Goal: Task Accomplishment & Management: Manage account settings

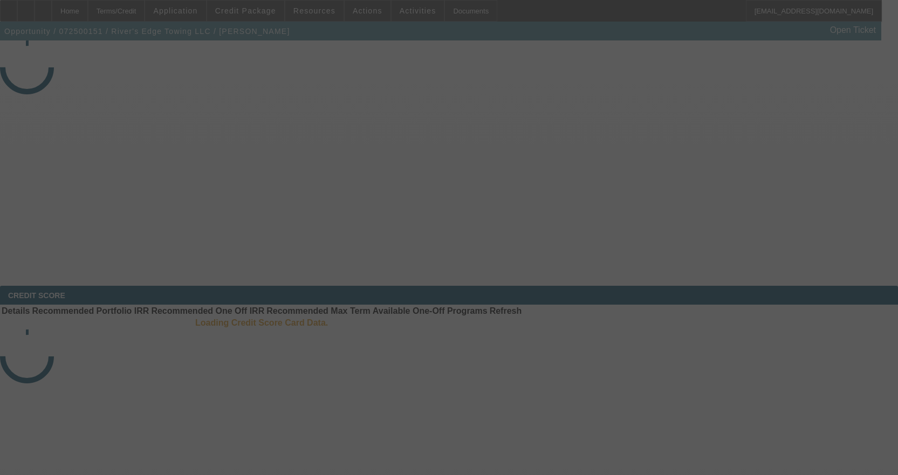
select select "4"
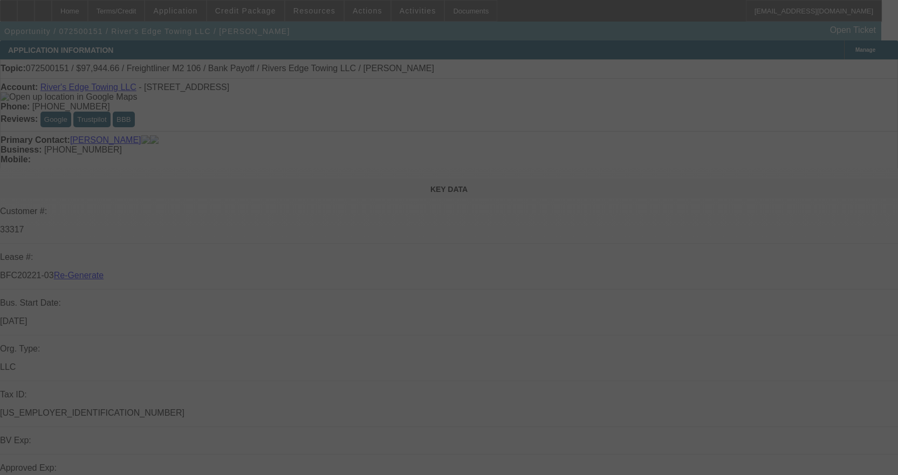
select select "0"
select select "2"
select select "0"
select select "6"
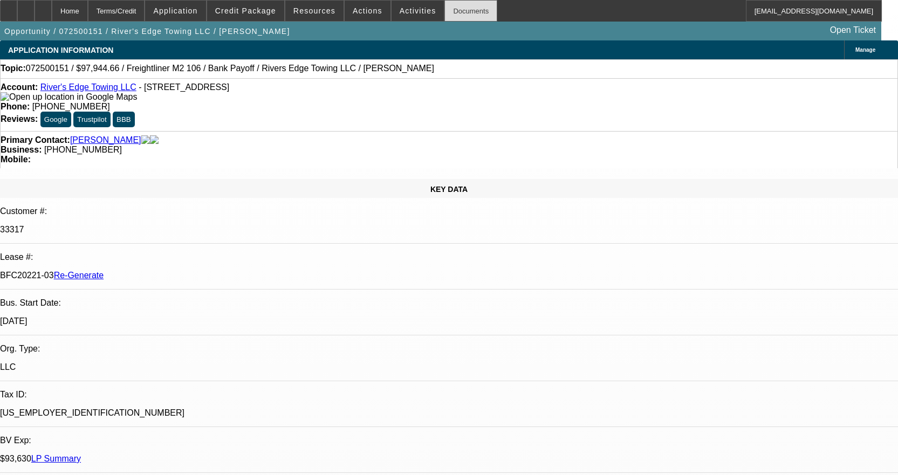
click at [451, 14] on div "Documents" at bounding box center [471, 11] width 53 height 22
click at [445, 14] on div "Documents" at bounding box center [471, 11] width 53 height 22
click at [403, 5] on span at bounding box center [418, 11] width 53 height 26
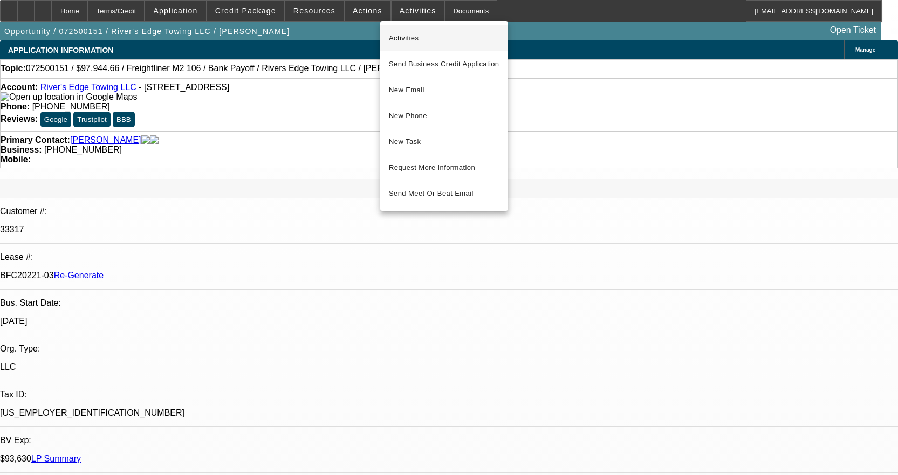
click at [412, 29] on button "Activities" at bounding box center [444, 38] width 128 height 26
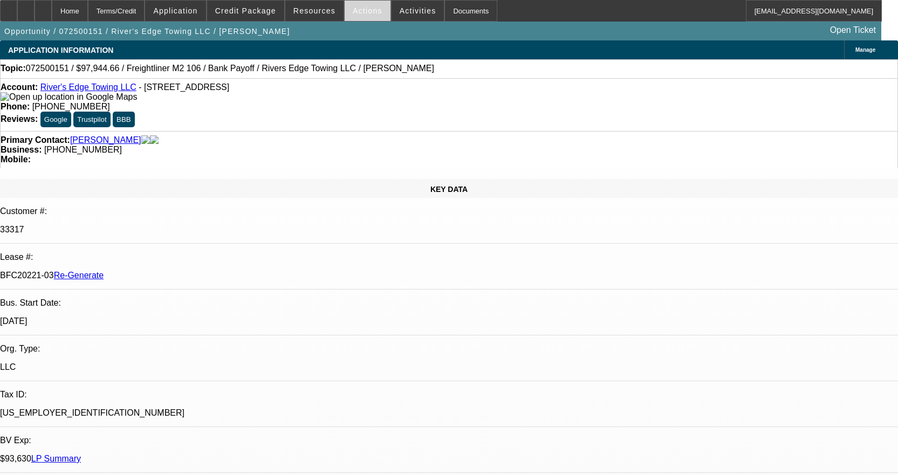
click at [367, 4] on span at bounding box center [368, 11] width 46 height 26
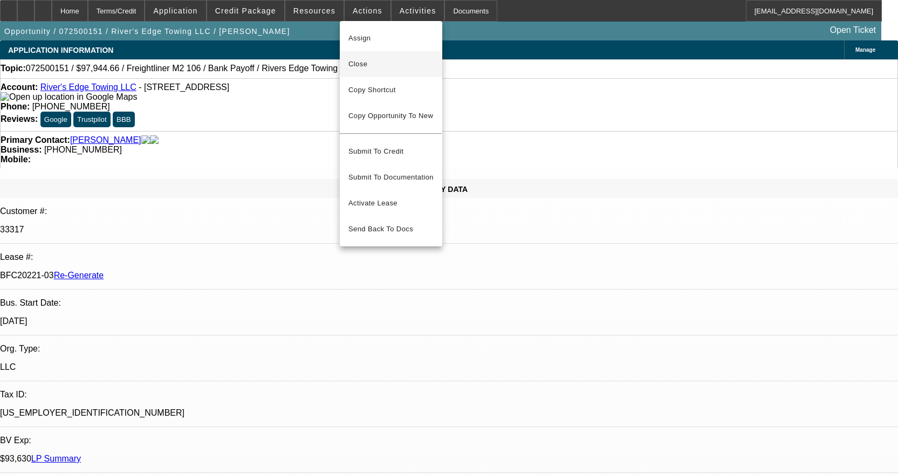
click at [377, 65] on span "Close" at bounding box center [391, 64] width 85 height 13
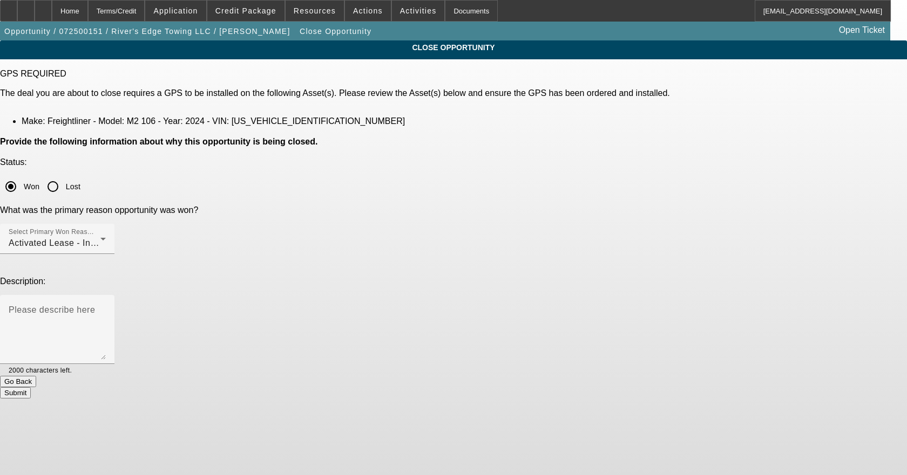
click at [31, 387] on button "Submit" at bounding box center [15, 392] width 31 height 11
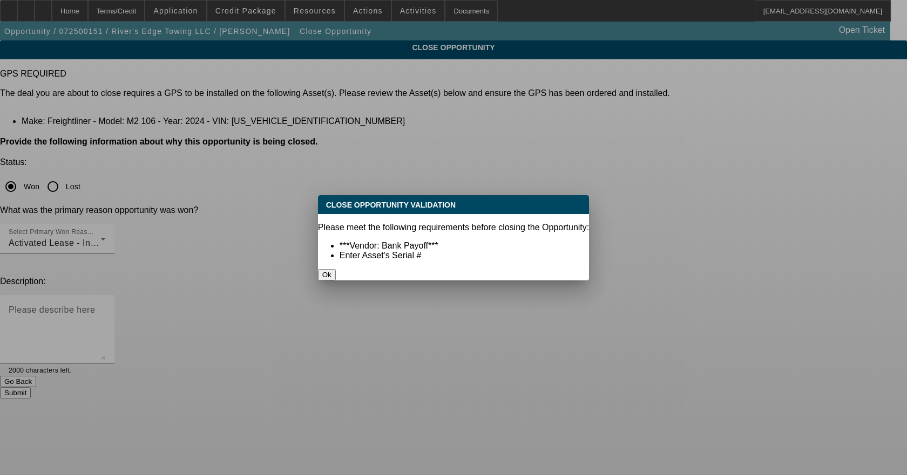
click at [336, 269] on button "Ok" at bounding box center [327, 274] width 18 height 11
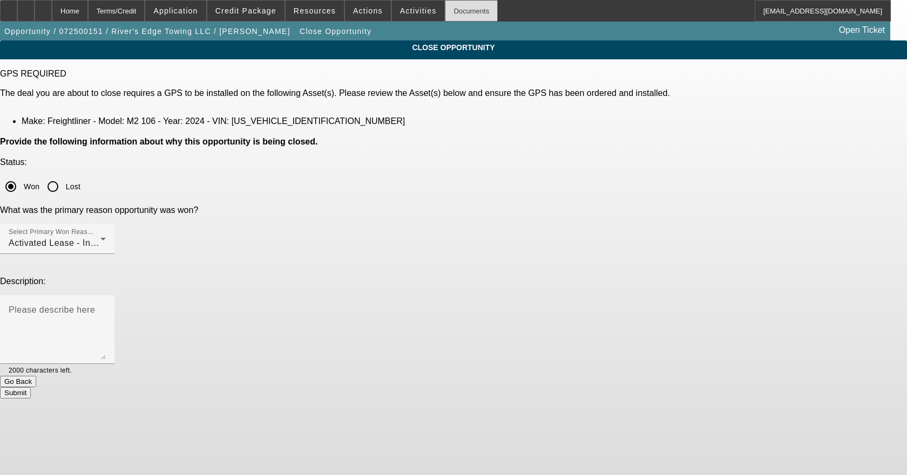
click at [445, 15] on div "Documents" at bounding box center [471, 11] width 53 height 22
click at [31, 387] on button "Submit" at bounding box center [15, 392] width 31 height 11
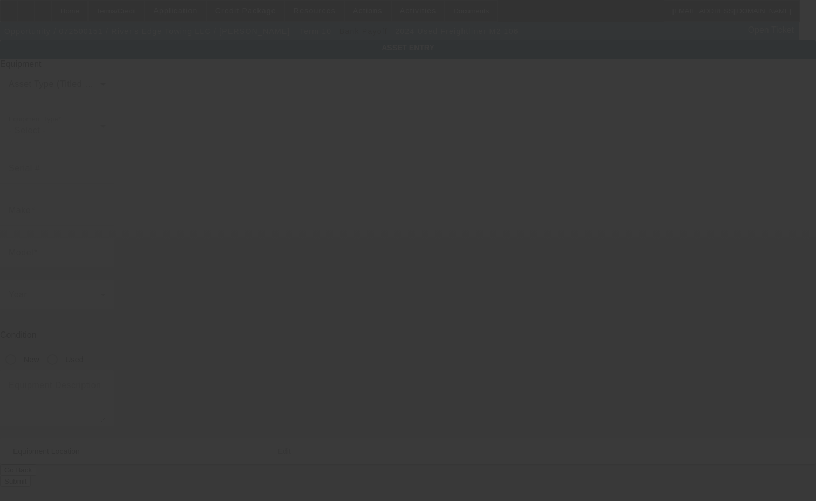
type input "1FVACWFC1RHVF8129"
type input "Freightliner"
type input "M2 106"
radio input "true"
type textarea "with"
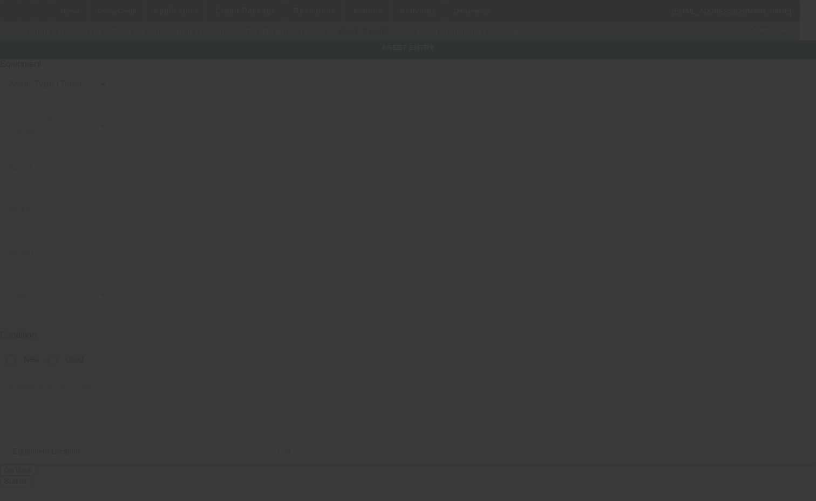
type input "1635 W Broadway"
type input "Council Bluffs"
type input "51501"
type input "Pottawattamie"
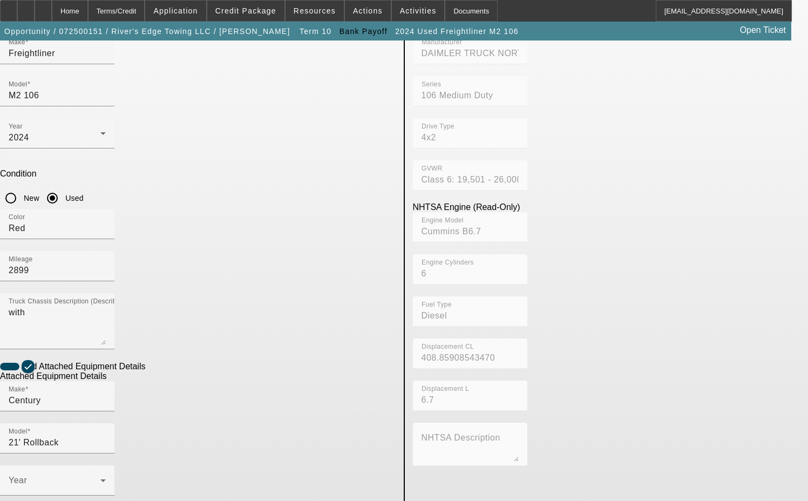
scroll to position [162, 0]
checkbox input "true"
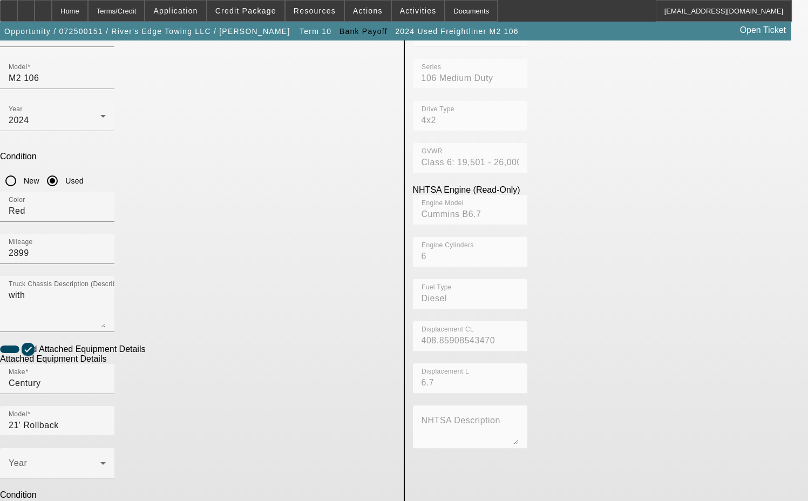
scroll to position [194, 0]
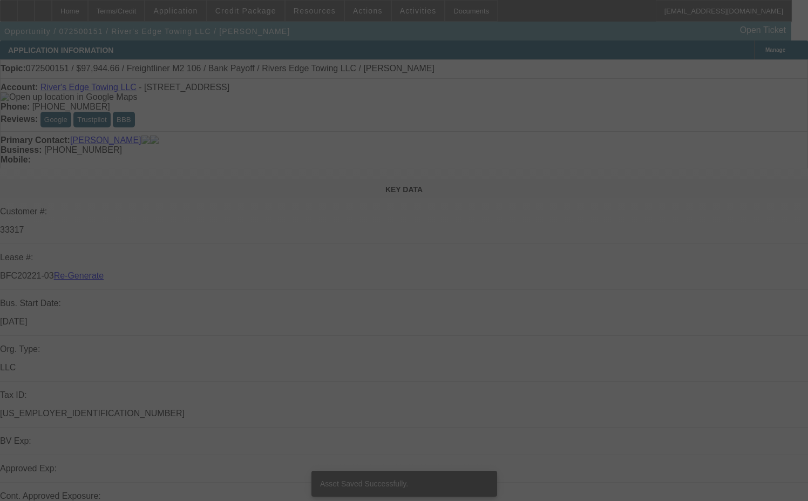
select select "4"
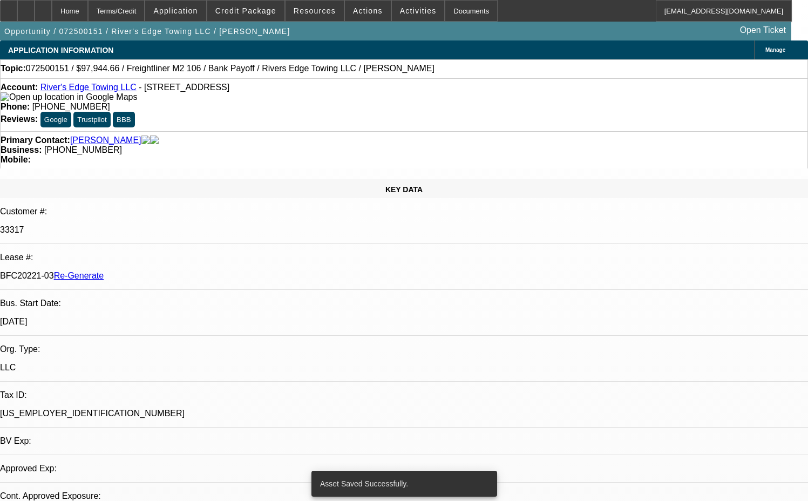
select select "0"
select select "2"
select select "0"
select select "6"
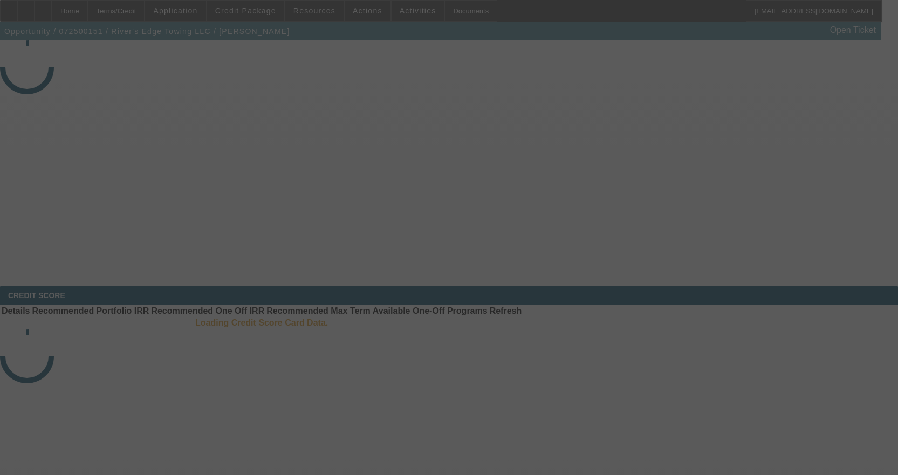
select select "4"
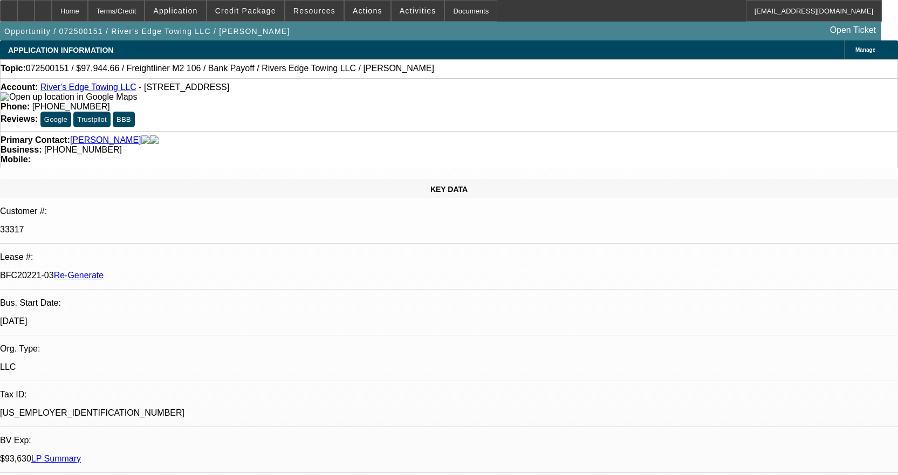
select select "0"
select select "2"
select select "0"
select select "6"
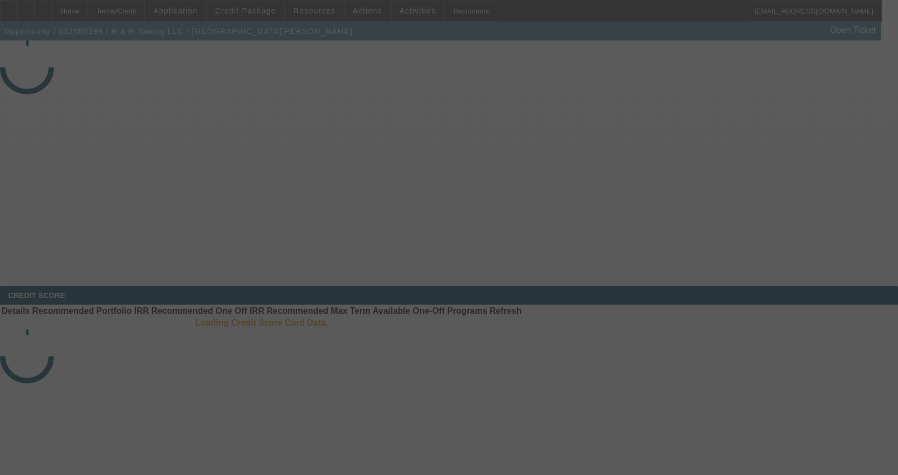
select select "4"
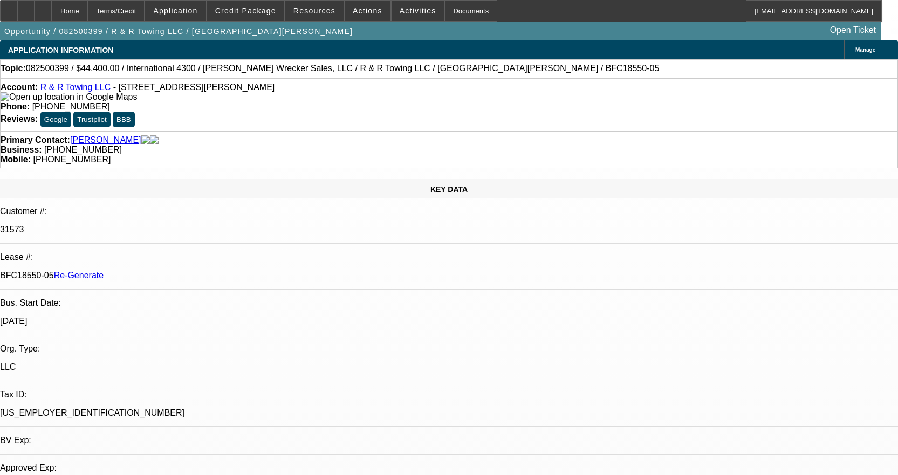
select select "0"
select select "6"
click at [358, 6] on button "Actions" at bounding box center [368, 11] width 46 height 21
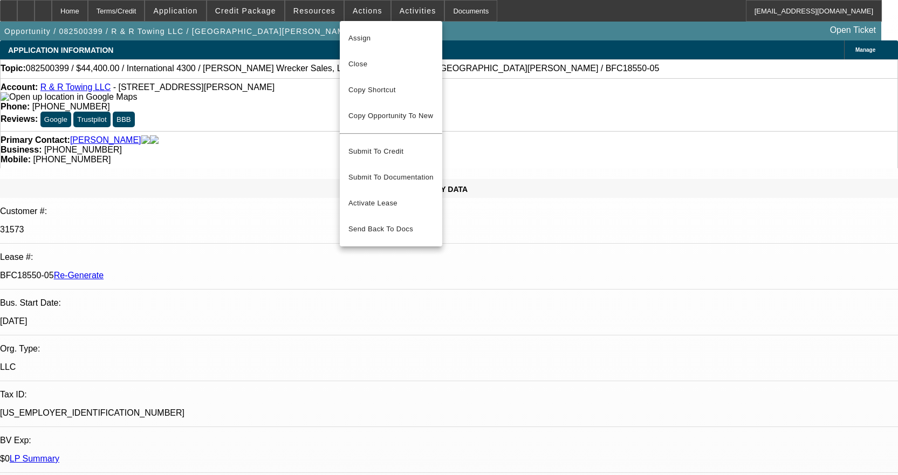
click at [322, 11] on div at bounding box center [449, 237] width 898 height 475
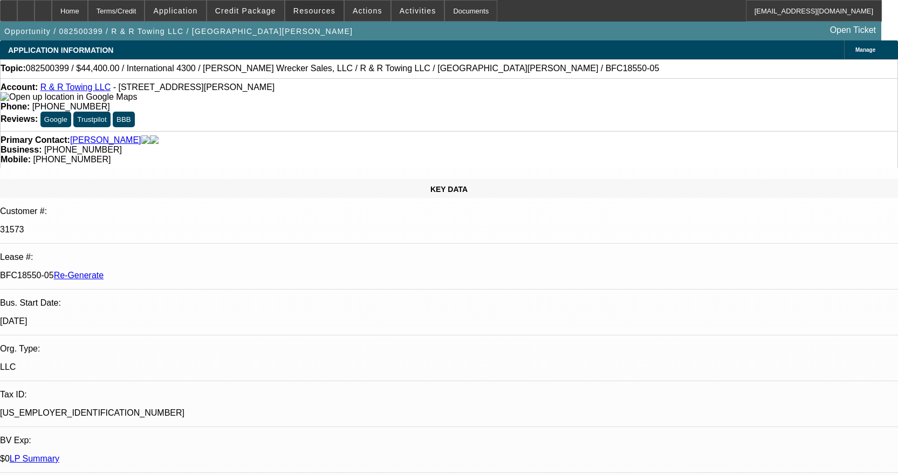
click at [322, 11] on span "Resources" at bounding box center [315, 10] width 42 height 9
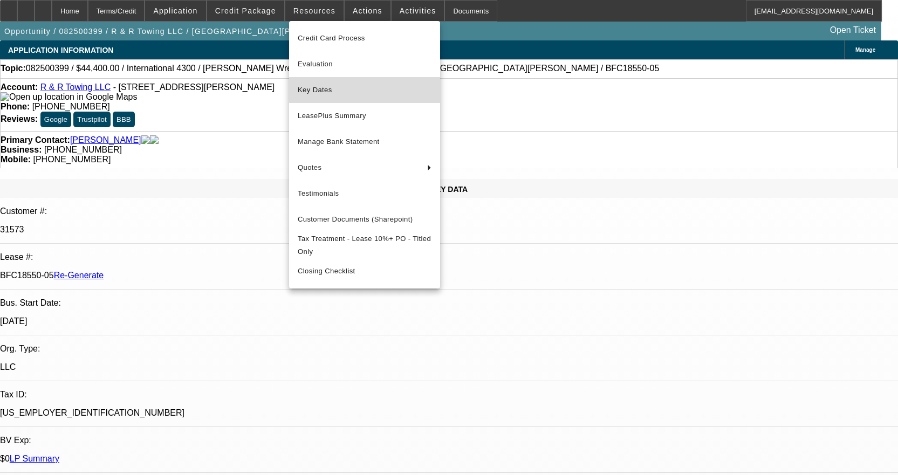
click at [346, 92] on span "Key Dates" at bounding box center [365, 90] width 134 height 13
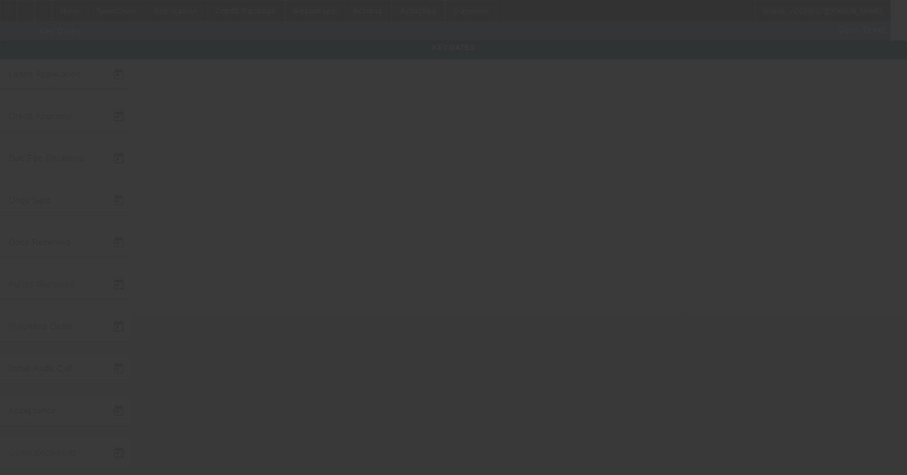
type input "8/14/2025"
type input "8/15/2025"
type input "8/25/2025"
type input "8/18/2025"
type input "8/25/2025"
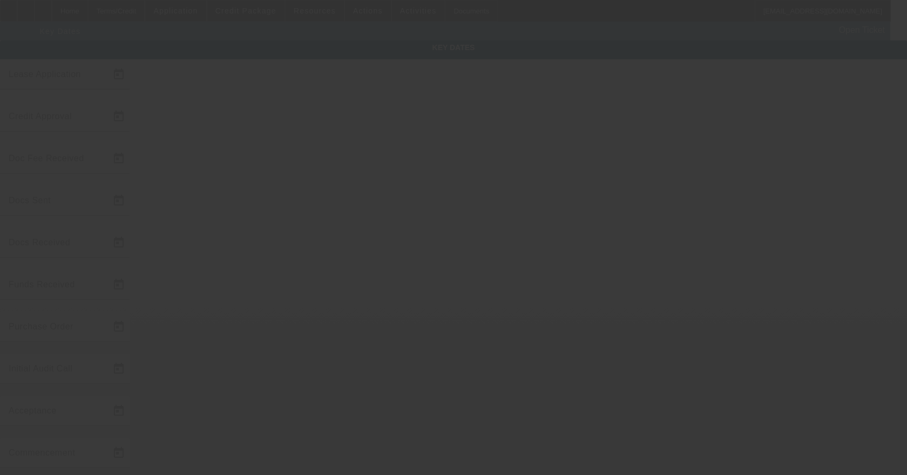
type input "8/25/2025"
type input "9/1/2025"
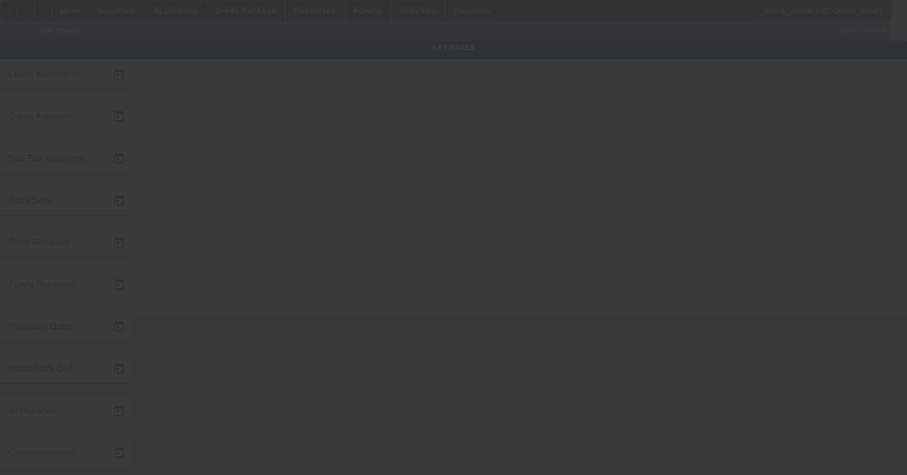
type input "10/1/2025"
type input "8/26/2025"
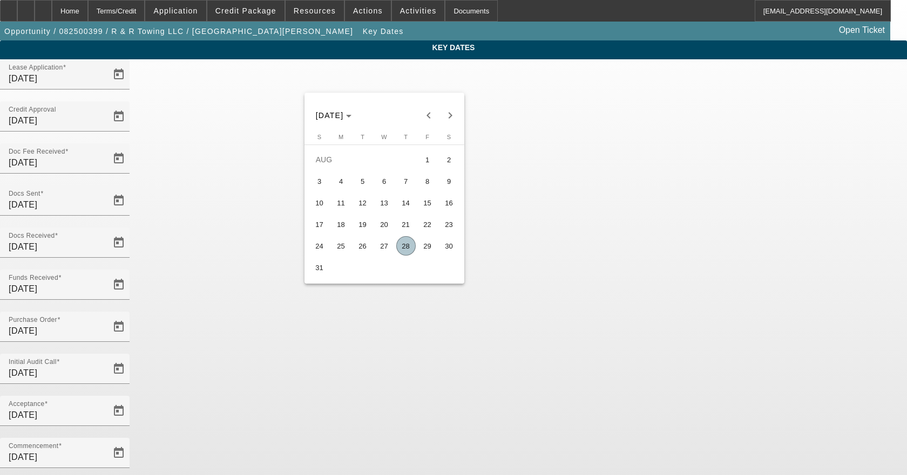
click at [387, 247] on span "27" at bounding box center [384, 245] width 19 height 19
type input "8/27/2025"
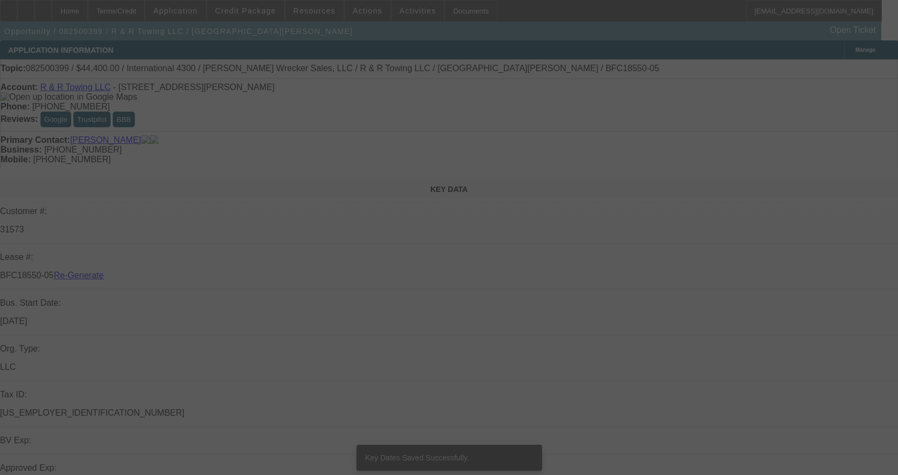
select select "4"
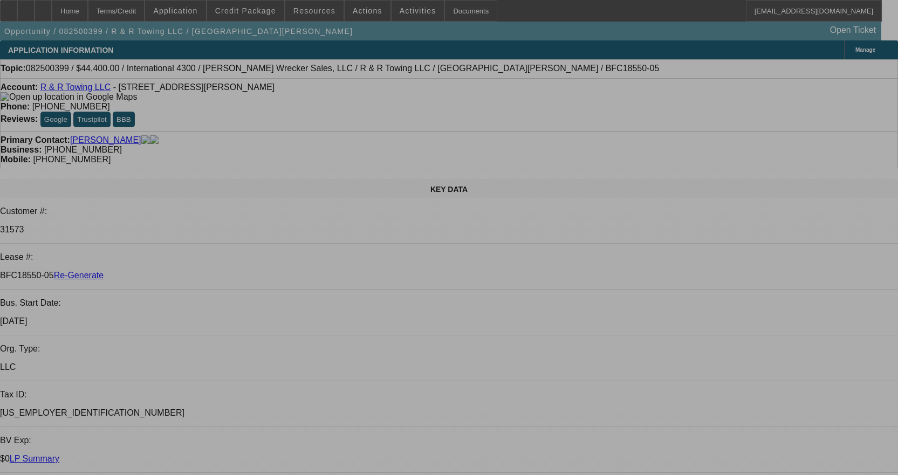
select select "0"
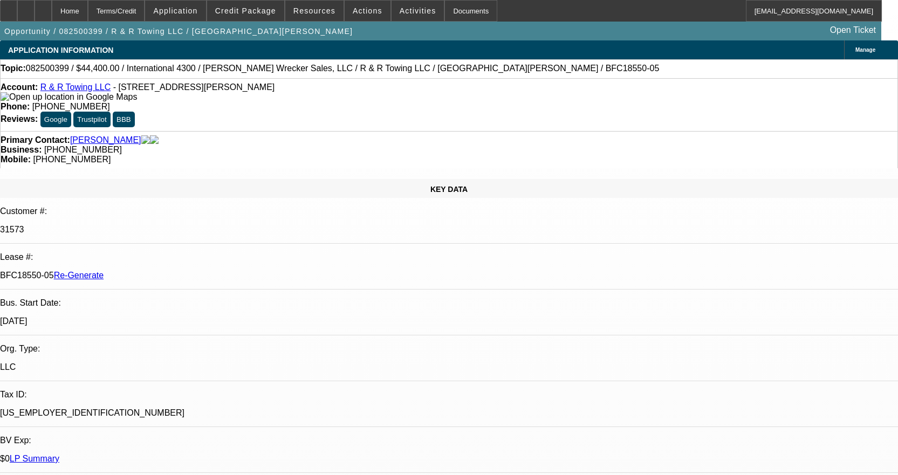
select select "0"
select select "6"
click at [364, 10] on span "Actions" at bounding box center [368, 10] width 30 height 9
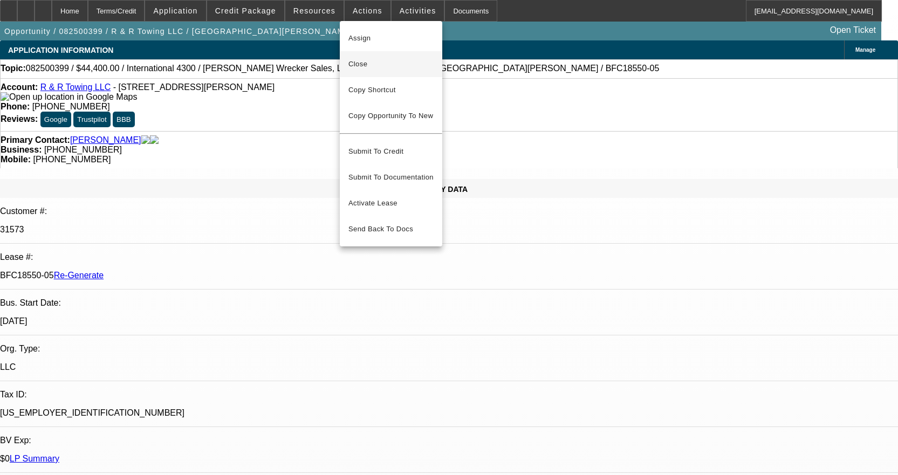
click at [365, 64] on span "Close" at bounding box center [391, 64] width 85 height 13
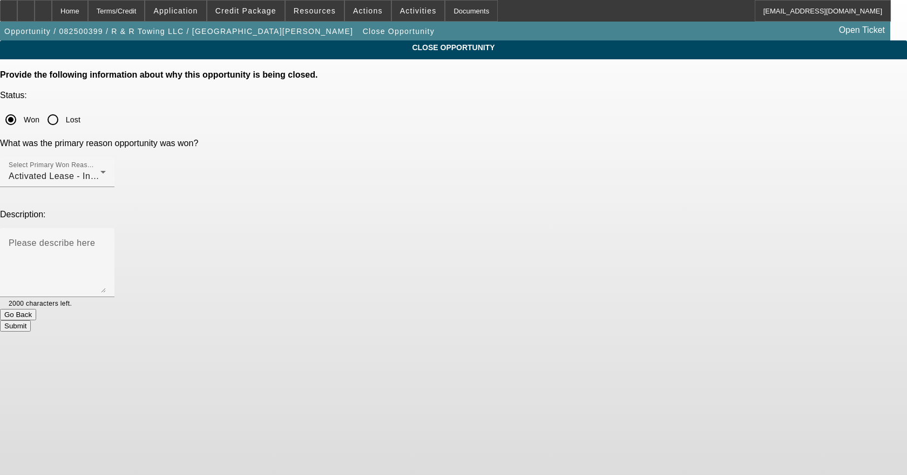
click at [36, 309] on button "Go Back" at bounding box center [18, 314] width 36 height 11
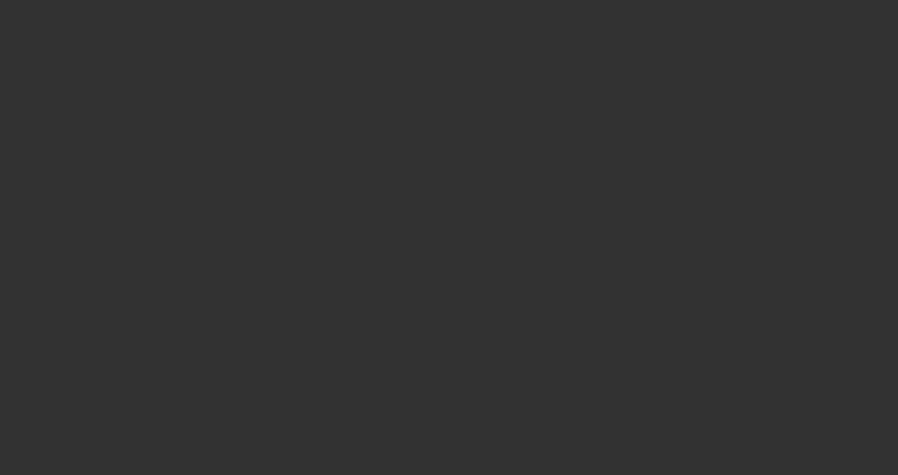
select select "4"
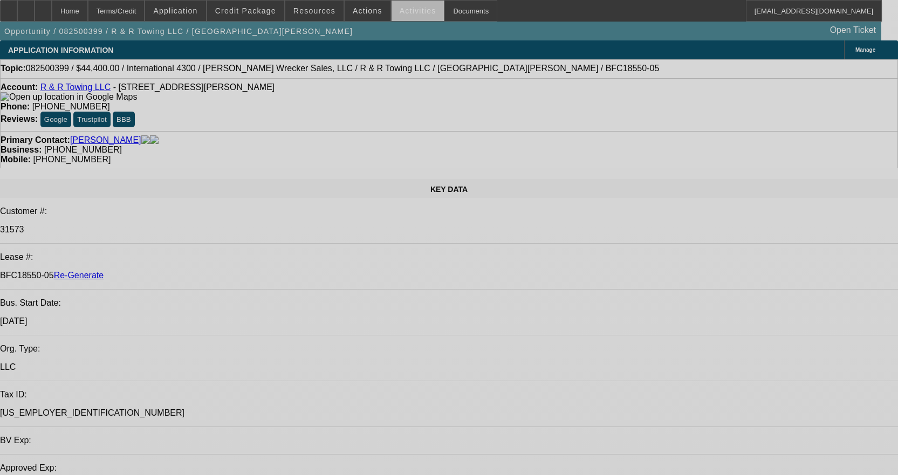
select select "0"
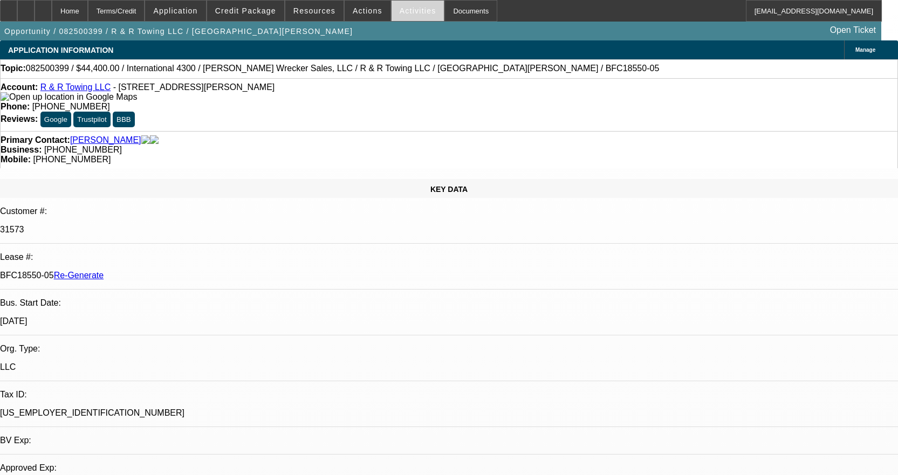
select select "0"
select select "6"
click at [406, 11] on span "Activities" at bounding box center [418, 10] width 37 height 9
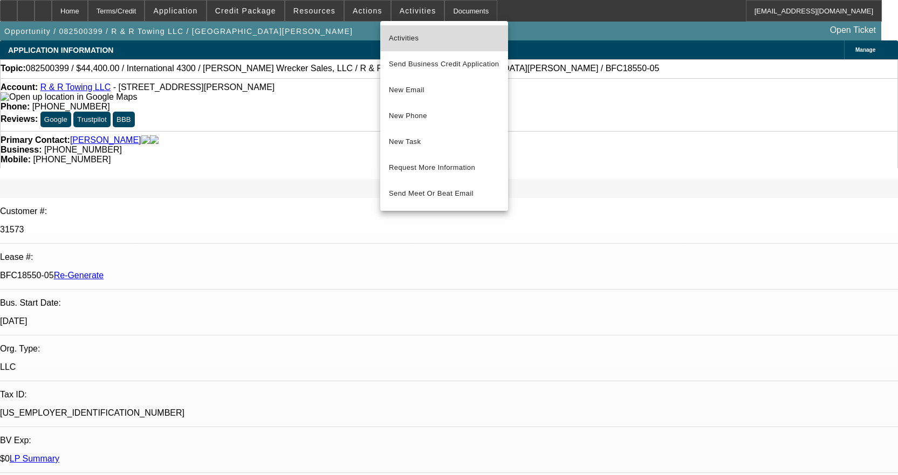
click at [413, 33] on span "Activities" at bounding box center [444, 38] width 111 height 13
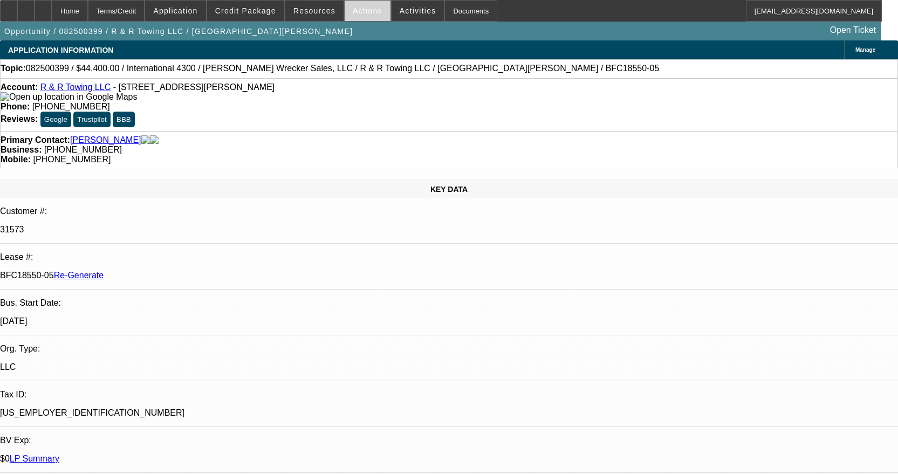
click at [369, 8] on span "Actions" at bounding box center [368, 10] width 30 height 9
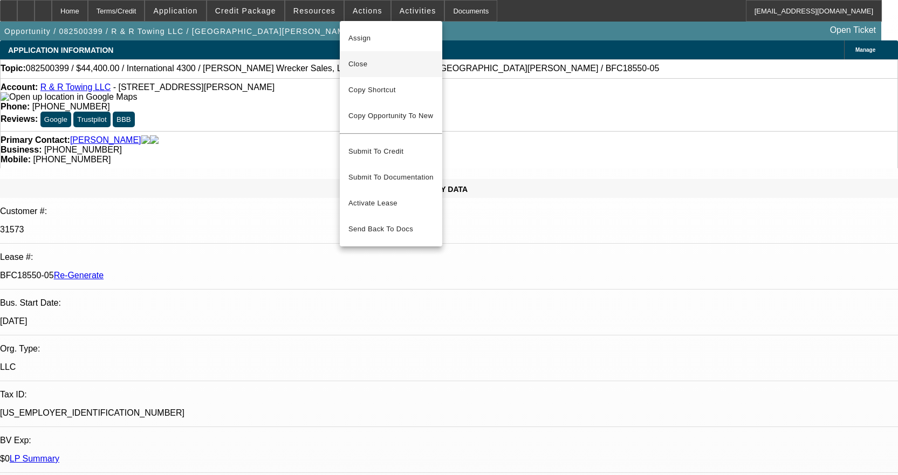
click at [370, 68] on span "Close" at bounding box center [391, 64] width 85 height 13
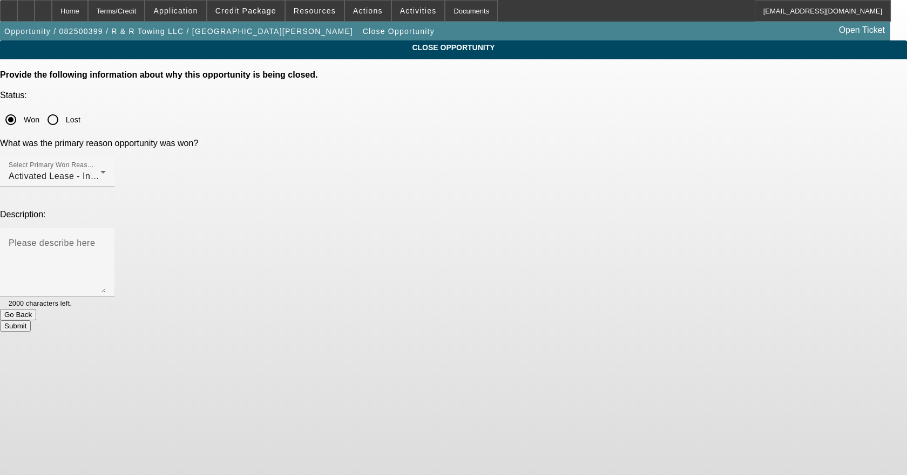
click at [31, 321] on button "Submit" at bounding box center [15, 326] width 31 height 11
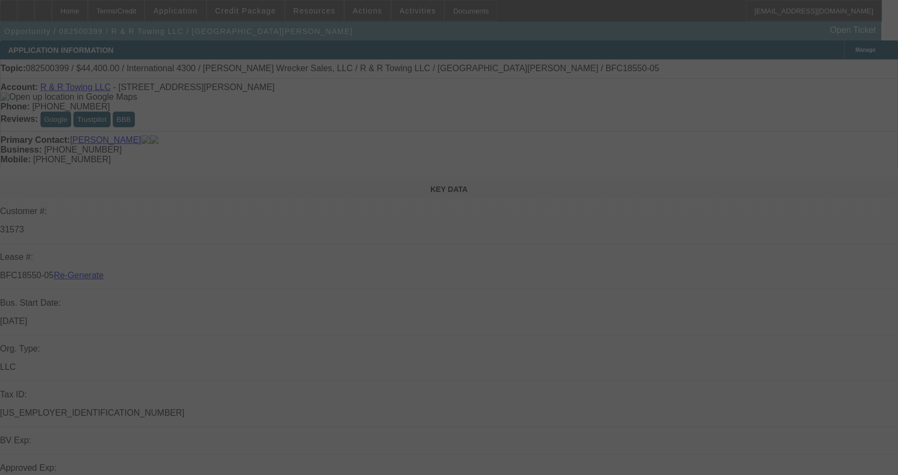
select select "4"
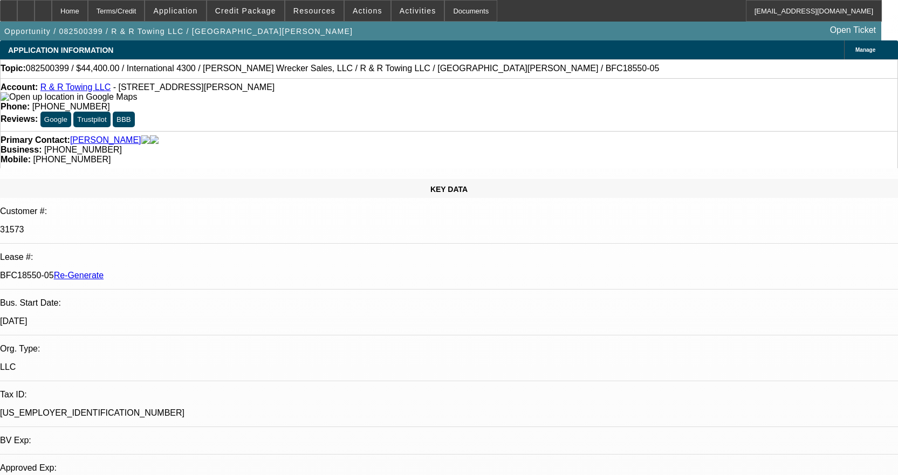
select select "0"
select select "6"
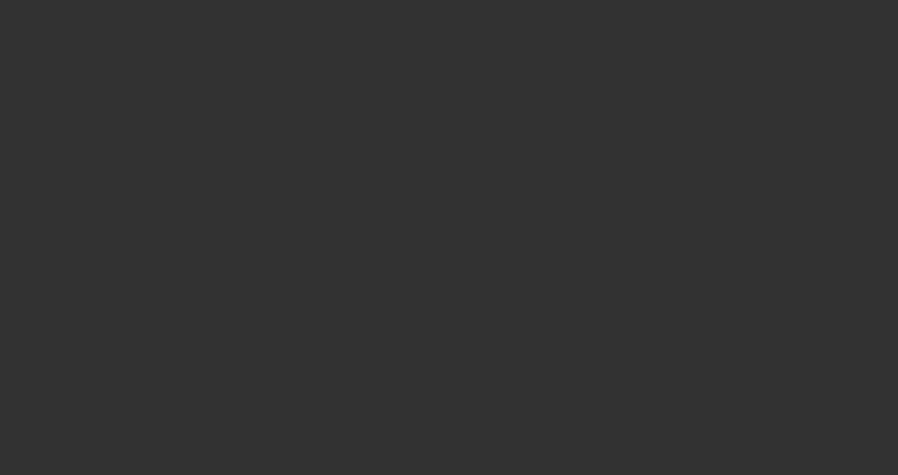
select select "4"
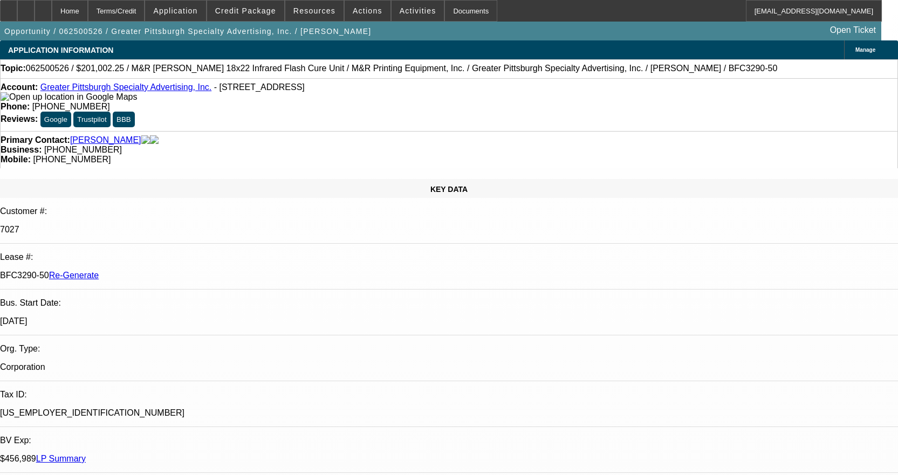
select select "0"
select select "2"
click at [359, 11] on span "Actions" at bounding box center [368, 10] width 30 height 9
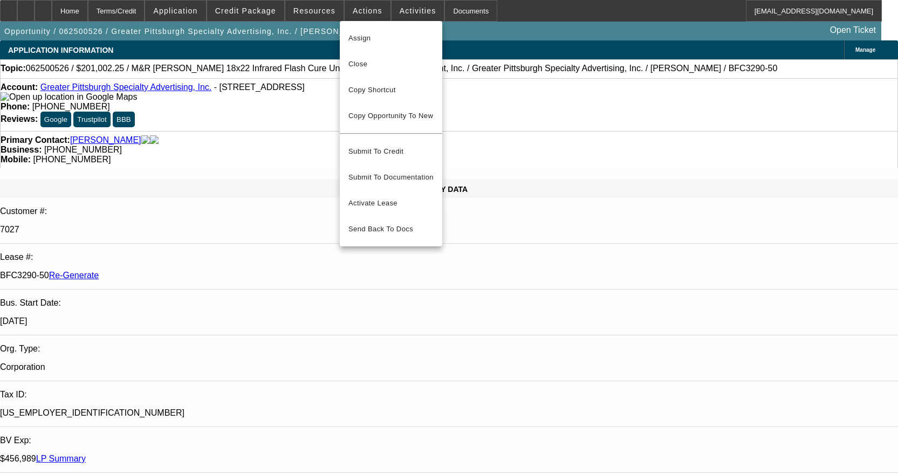
click at [352, 12] on div at bounding box center [449, 237] width 898 height 475
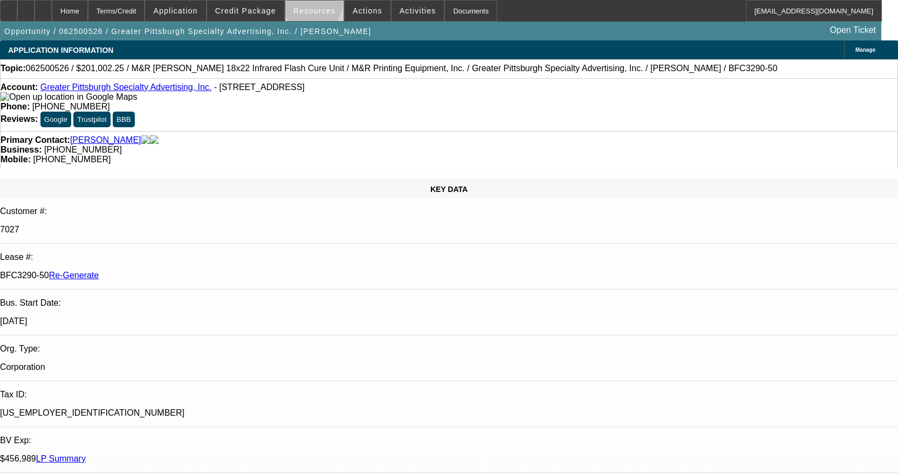
click at [317, 5] on span at bounding box center [314, 11] width 58 height 26
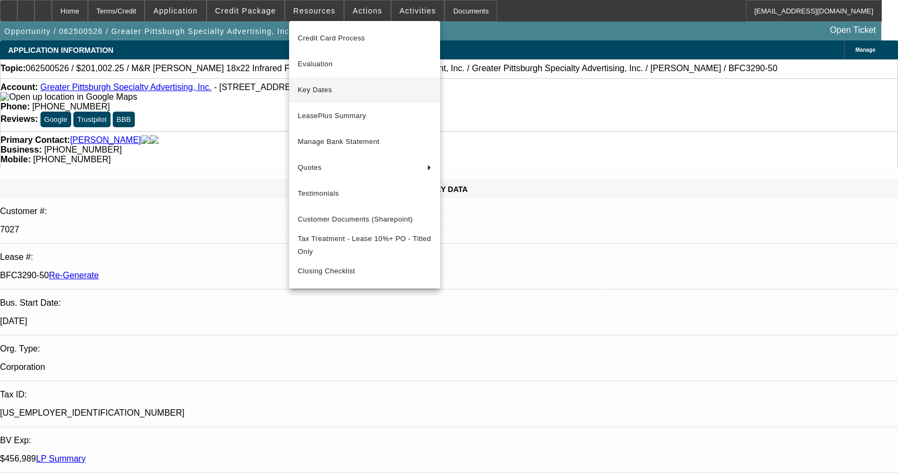
click at [331, 94] on span "Key Dates" at bounding box center [365, 90] width 134 height 13
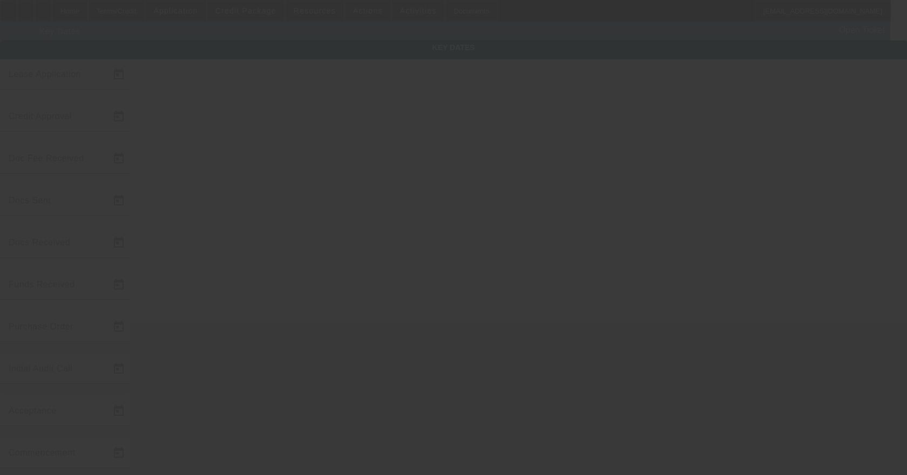
type input "6/20/2025"
type input "6/24/2025"
type input "7/17/2025"
type input "6/24/2025"
type input "7/17/2025"
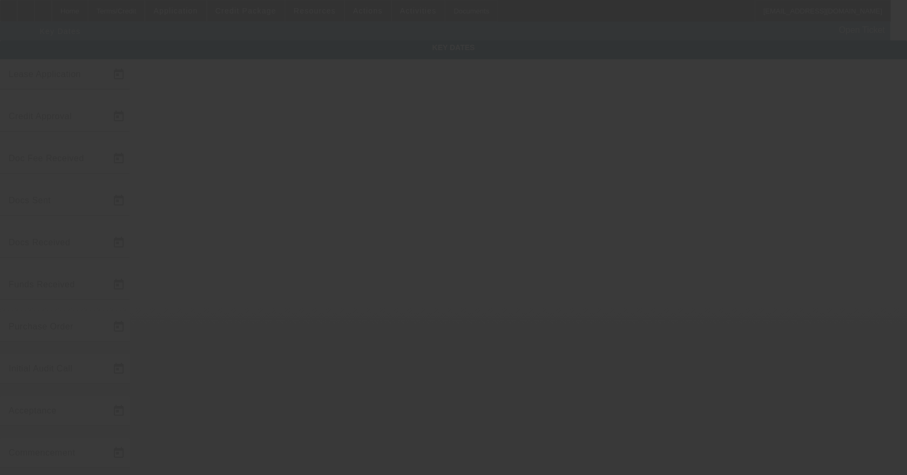
type input "7/17/2025"
type input "8/26/2025"
type input "9/1/2025"
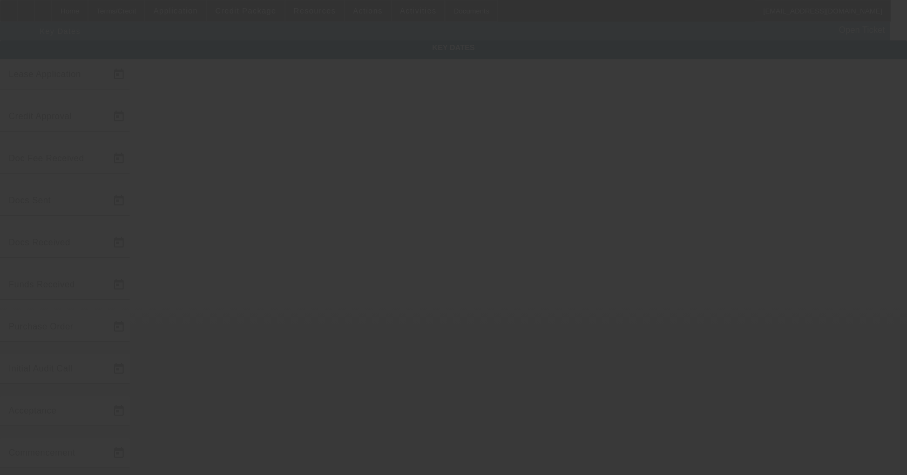
type input "10/1/2025"
type input "8/28/2025"
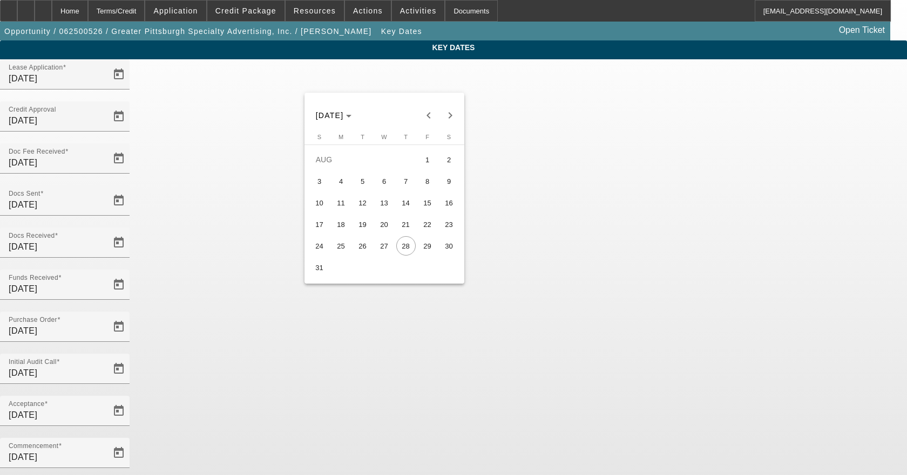
click at [387, 246] on span "27" at bounding box center [384, 245] width 19 height 19
type input "8/27/2025"
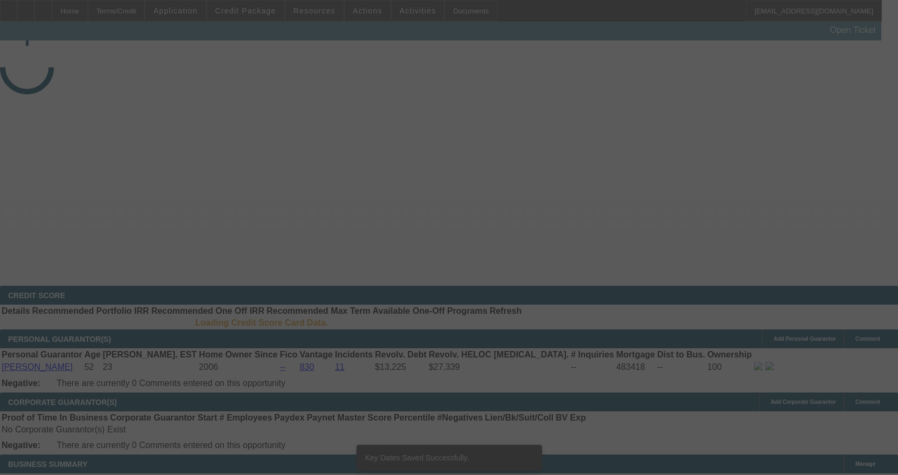
select select "4"
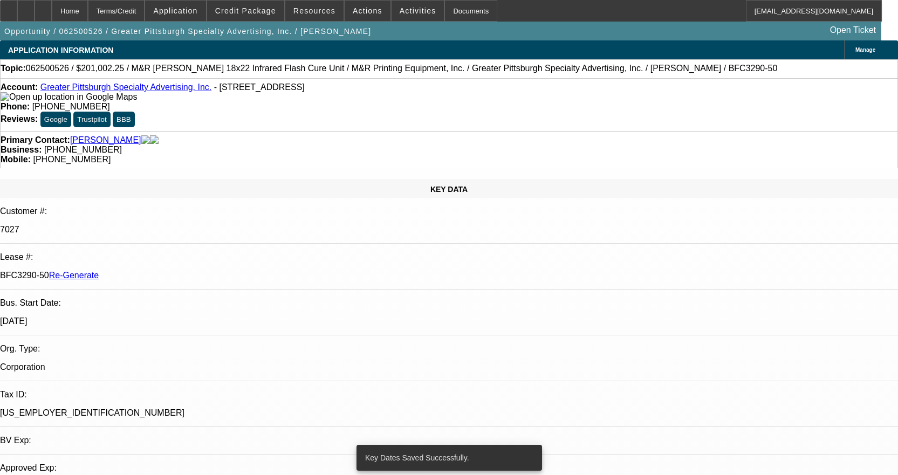
select select "0"
select select "2"
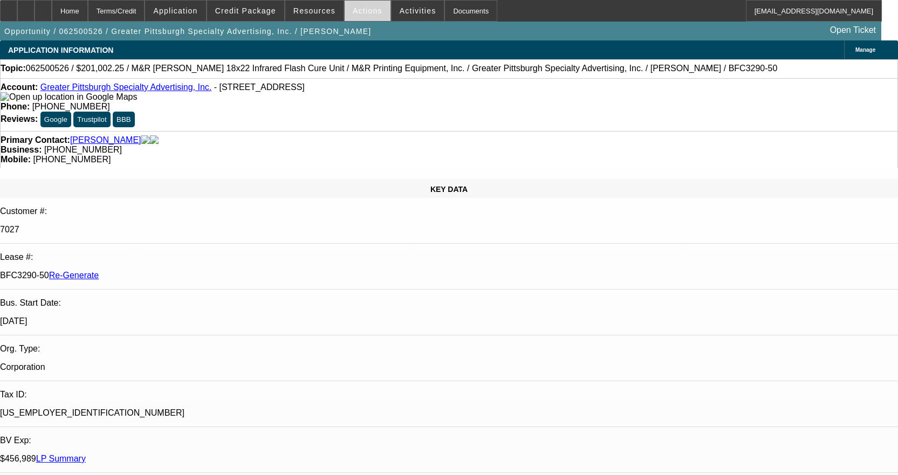
click at [353, 14] on span "Actions" at bounding box center [368, 10] width 30 height 9
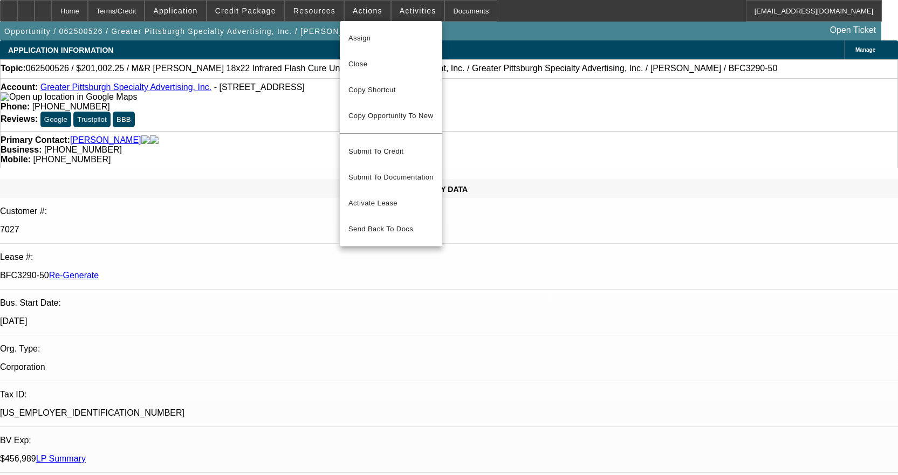
click at [406, 16] on div at bounding box center [449, 237] width 898 height 475
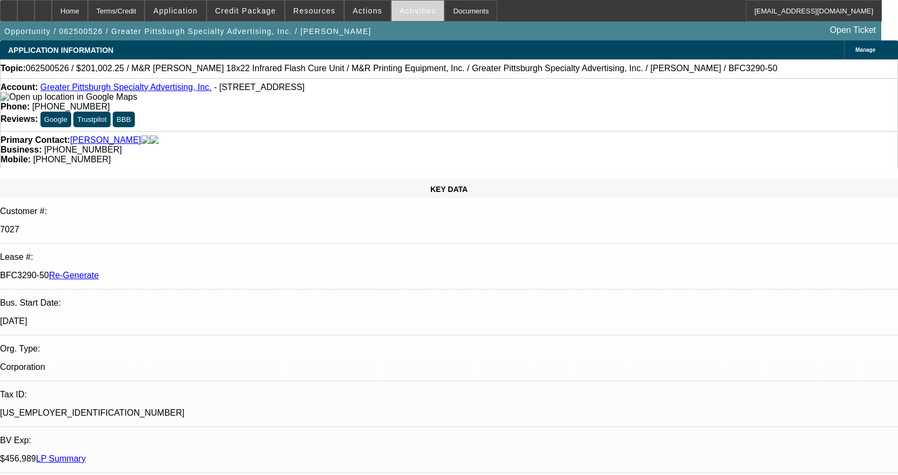
click at [406, 13] on span "Activities" at bounding box center [418, 10] width 37 height 9
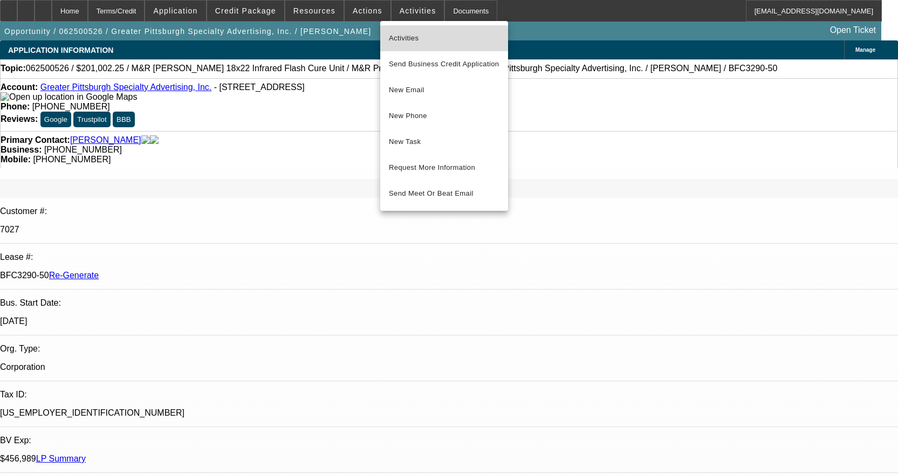
click at [419, 42] on span "Activities" at bounding box center [444, 38] width 111 height 13
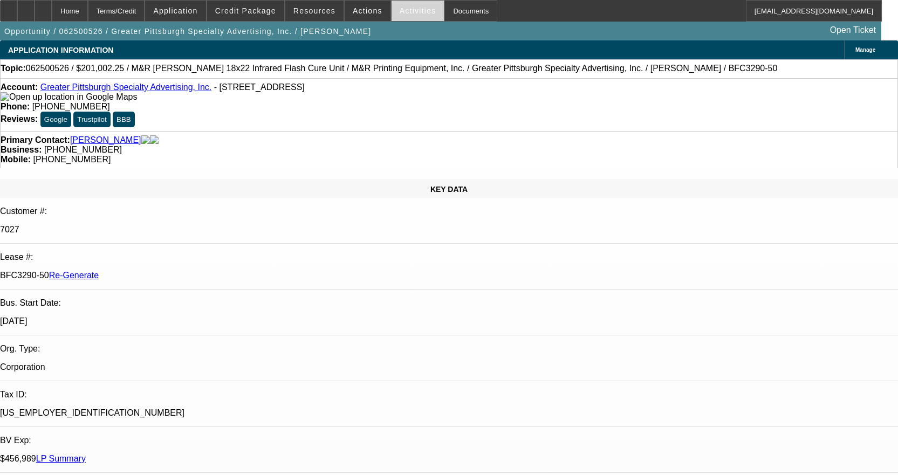
click at [401, 15] on span "Activities" at bounding box center [418, 10] width 37 height 9
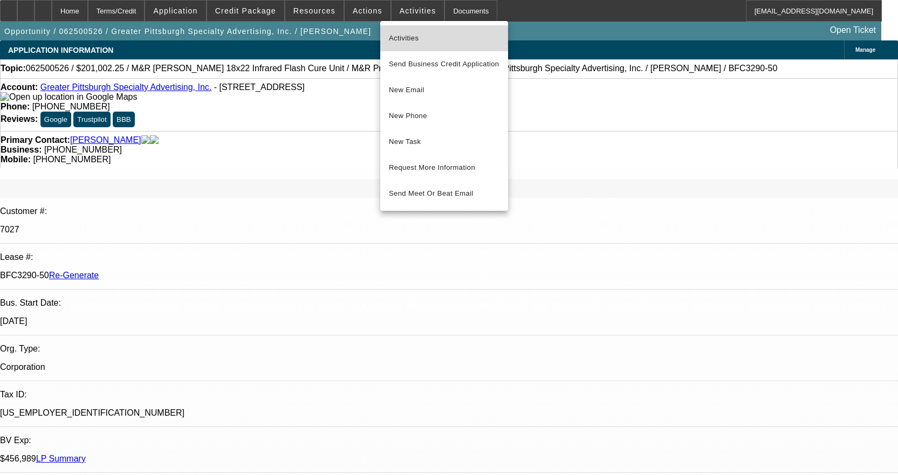
click at [399, 36] on span "Activities" at bounding box center [444, 38] width 111 height 13
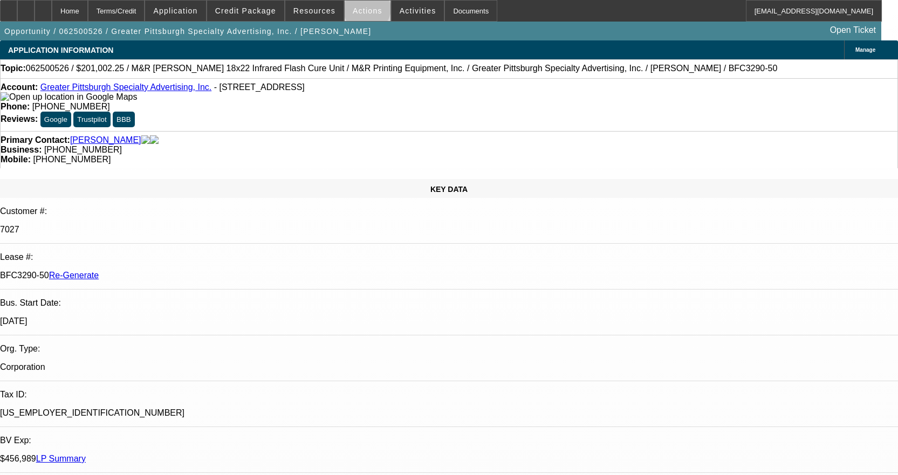
click at [363, 11] on span "Actions" at bounding box center [368, 10] width 30 height 9
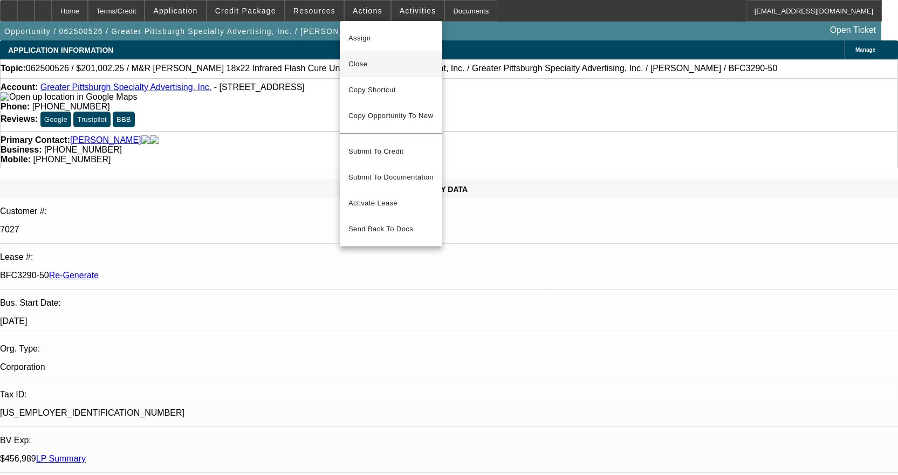
click at [370, 63] on span "Close" at bounding box center [391, 64] width 85 height 13
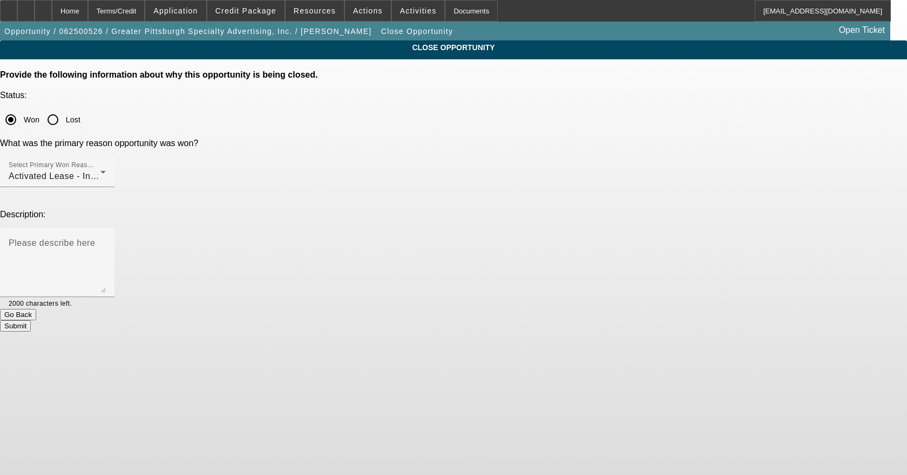
click at [31, 321] on button "Submit" at bounding box center [15, 326] width 31 height 11
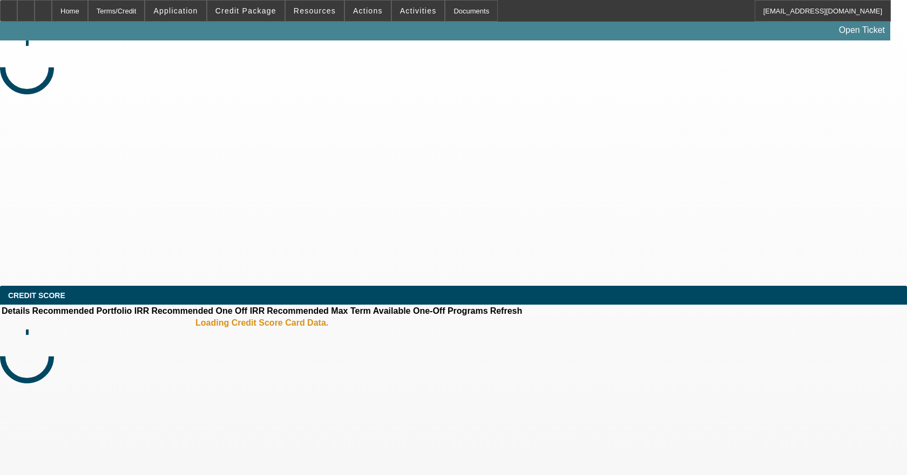
select select "4"
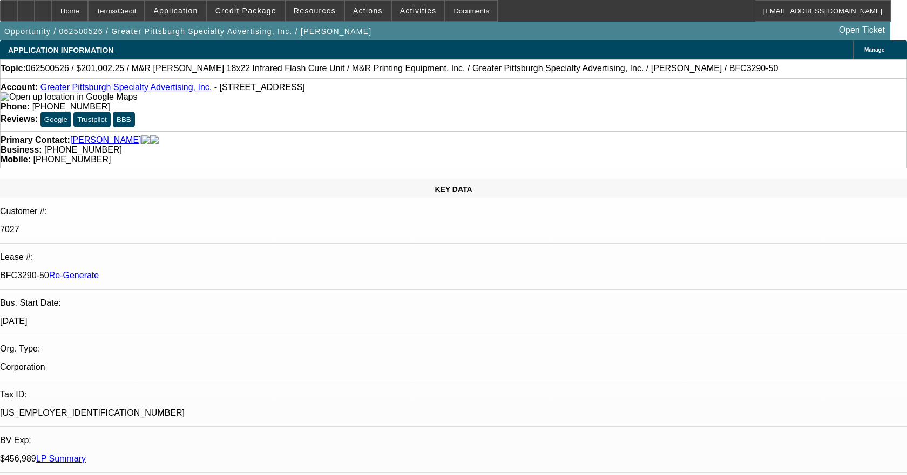
select select "0"
select select "2"
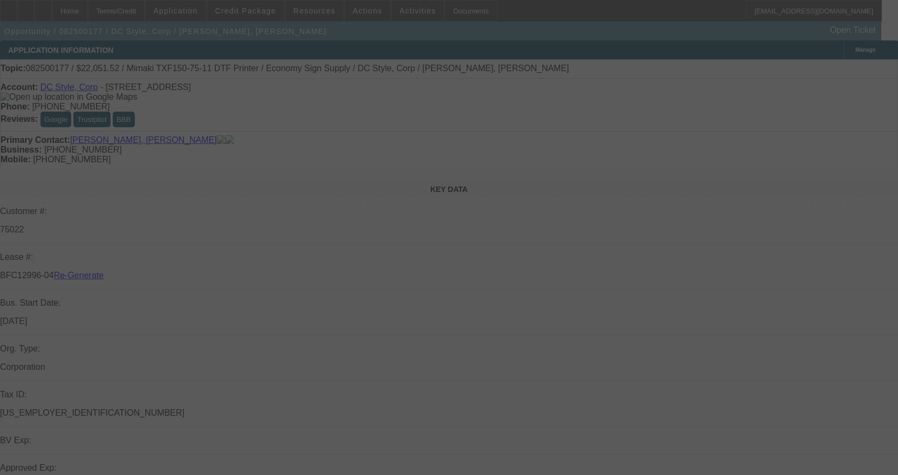
select select "3"
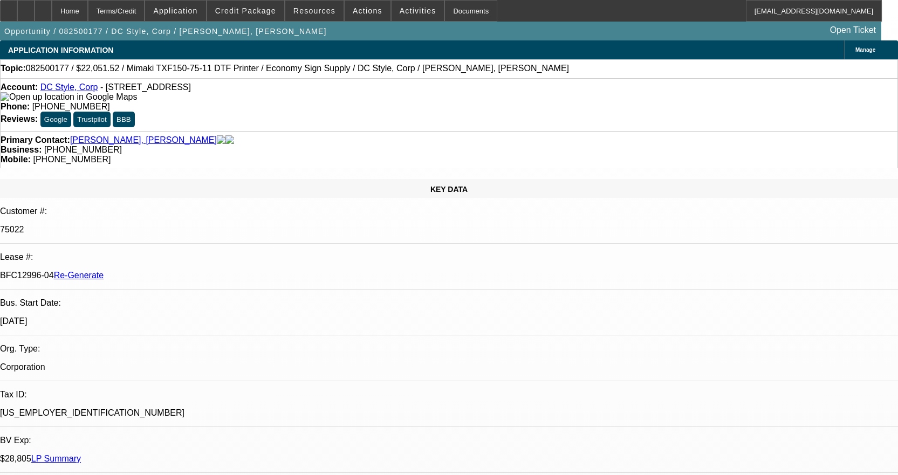
select select "0"
select select "6"
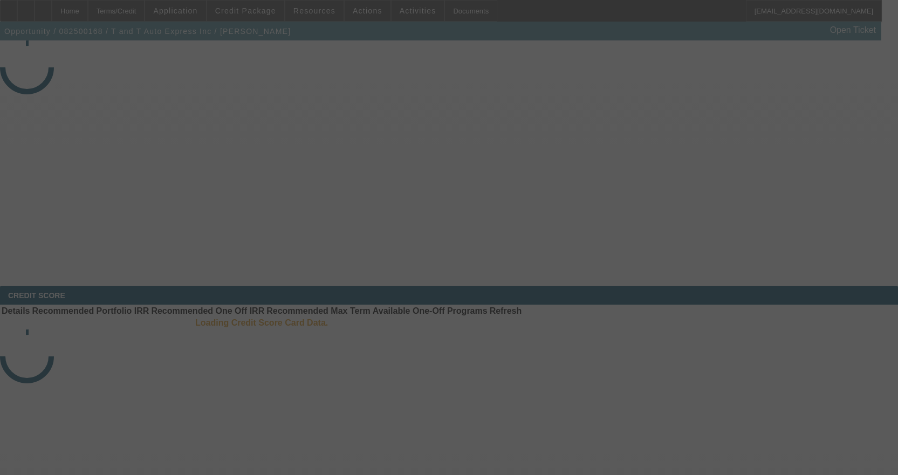
select select "3"
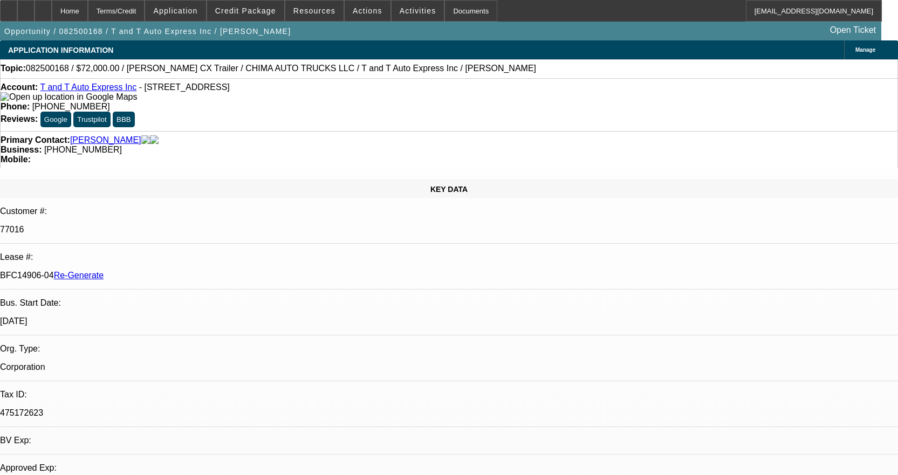
select select "0"
select select "2"
select select "0.1"
select select "4"
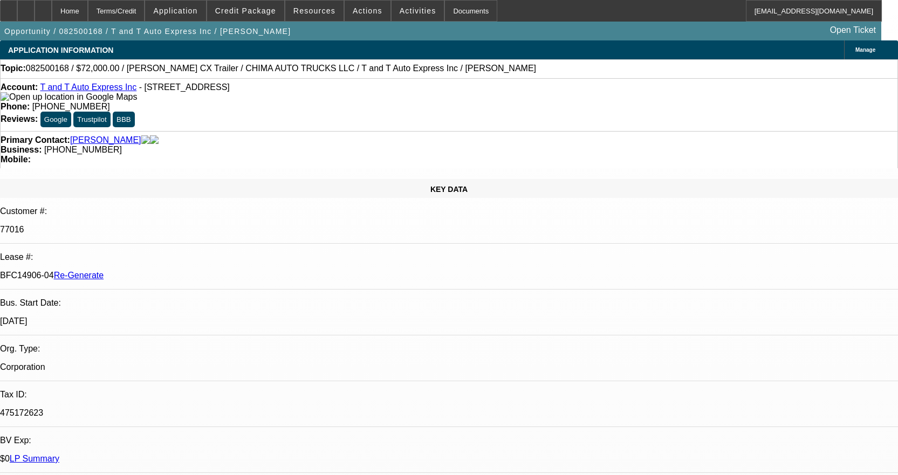
click at [449, 11] on div "Documents" at bounding box center [471, 11] width 53 height 22
click at [446, 13] on div "Documents" at bounding box center [471, 11] width 53 height 22
click at [452, 17] on div "Documents" at bounding box center [471, 11] width 53 height 22
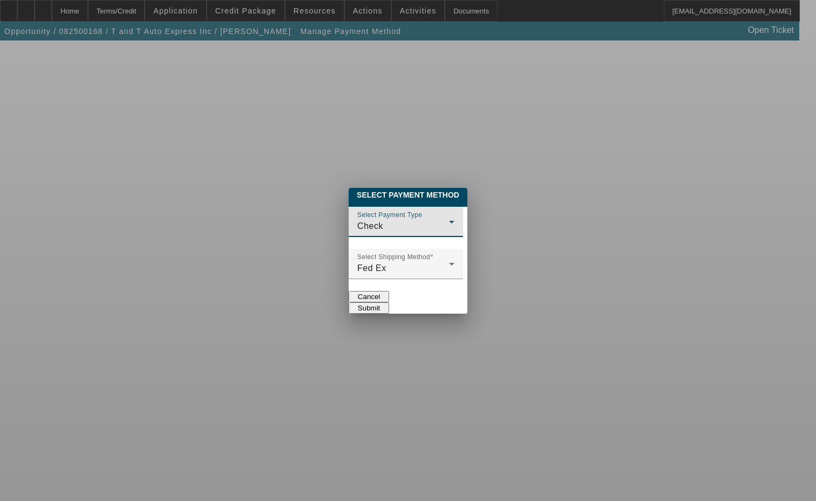
click at [357, 220] on div "Check" at bounding box center [403, 226] width 92 height 13
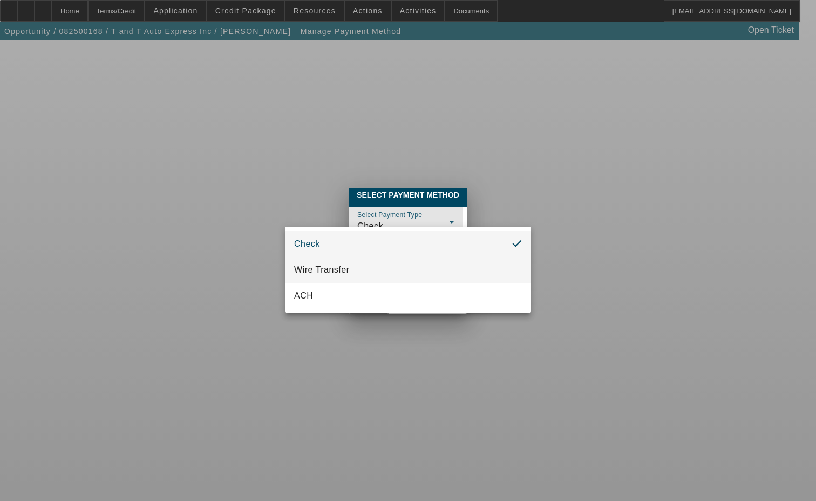
click at [315, 272] on span "Wire Transfer" at bounding box center [322, 269] width 56 height 13
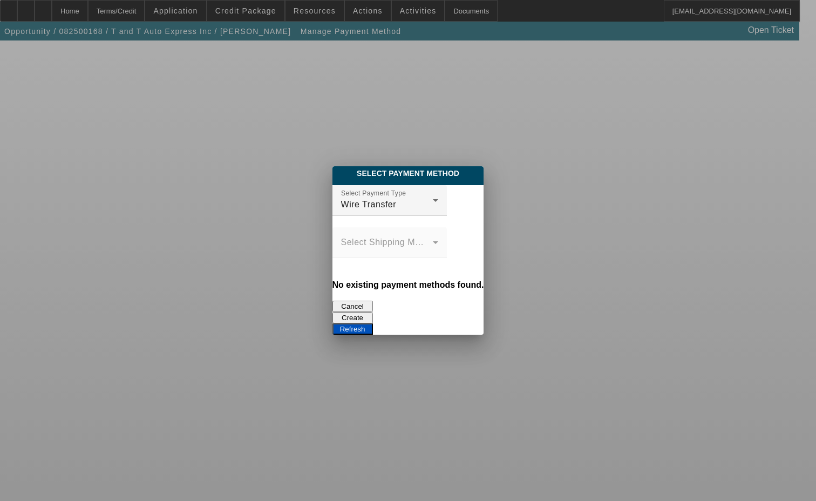
click at [341, 247] on mat-label "Select Shipping Method" at bounding box center [389, 241] width 97 height 9
click at [373, 312] on button "Create" at bounding box center [352, 317] width 40 height 11
